Goal: Navigation & Orientation: Understand site structure

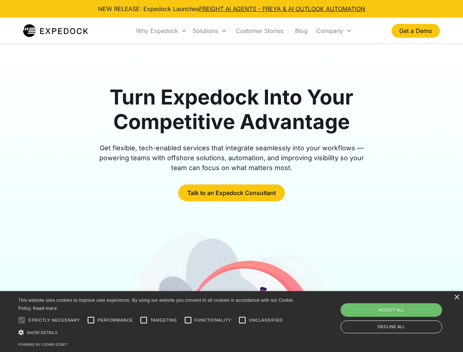
click at [162, 31] on div "Why Expedock" at bounding box center [157, 30] width 42 height 7
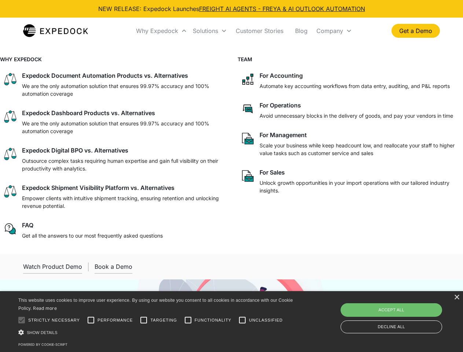
click at [210, 31] on div "Solutions" at bounding box center [205, 30] width 25 height 7
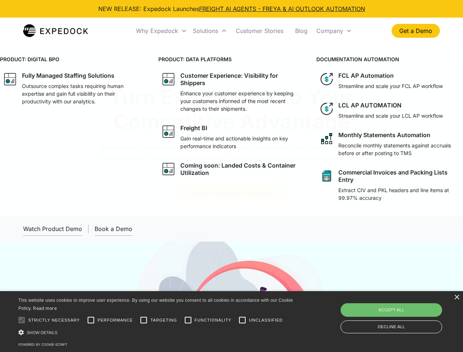
click at [334, 31] on div "Company" at bounding box center [329, 30] width 27 height 7
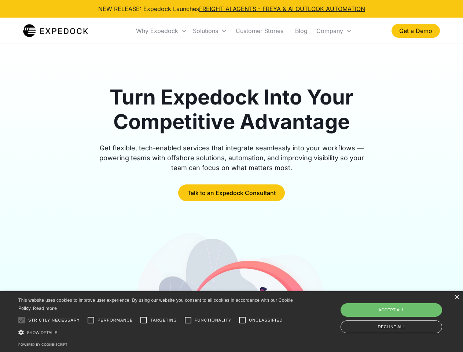
click at [22, 320] on div at bounding box center [21, 320] width 15 height 15
click at [91, 320] on input "Performance" at bounding box center [91, 320] width 15 height 15
checkbox input "true"
click at [144, 320] on input "Targeting" at bounding box center [143, 320] width 15 height 15
checkbox input "true"
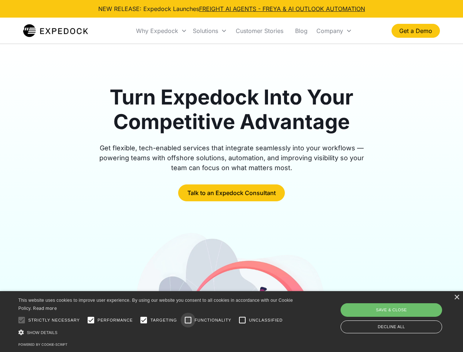
click at [188, 320] on input "Functionality" at bounding box center [188, 320] width 15 height 15
checkbox input "true"
click at [242, 320] on input "Unclassified" at bounding box center [242, 320] width 15 height 15
checkbox input "true"
